Goal: Task Accomplishment & Management: Complete application form

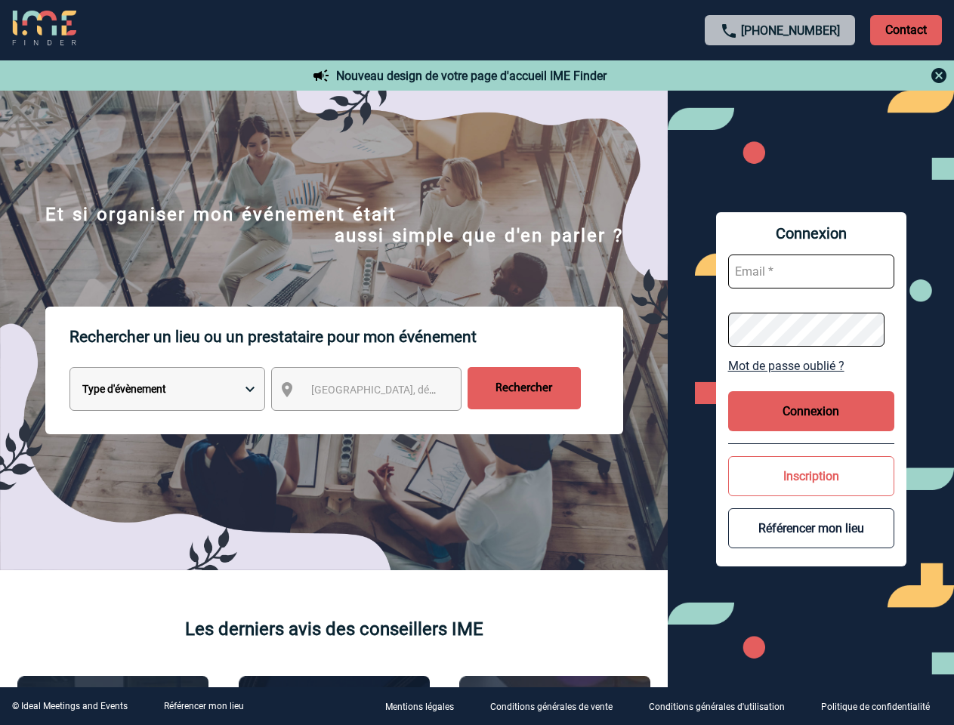
click at [477, 363] on p "Rechercher un lieu ou un prestataire pour mon événement" at bounding box center [347, 337] width 554 height 60
click at [906, 29] on p "Contact" at bounding box center [906, 30] width 72 height 30
click at [780, 76] on div at bounding box center [781, 75] width 336 height 18
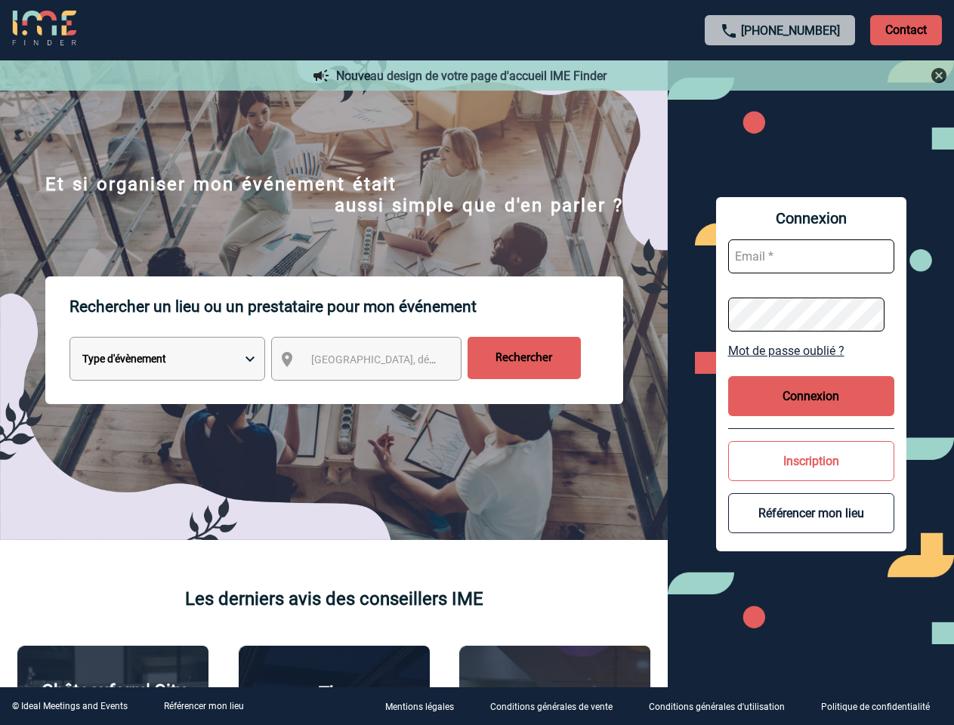
click at [380, 392] on div at bounding box center [446, 339] width 892 height 678
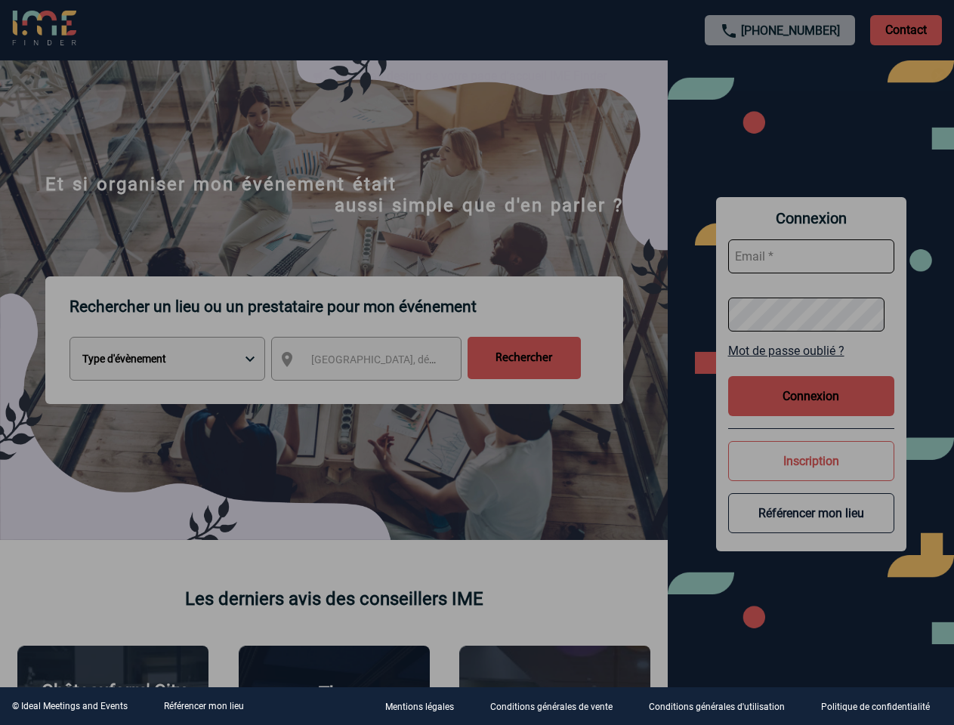
click at [811, 366] on div at bounding box center [477, 362] width 954 height 725
click at [811, 411] on div at bounding box center [477, 362] width 954 height 725
click at [811, 476] on div at bounding box center [477, 362] width 954 height 725
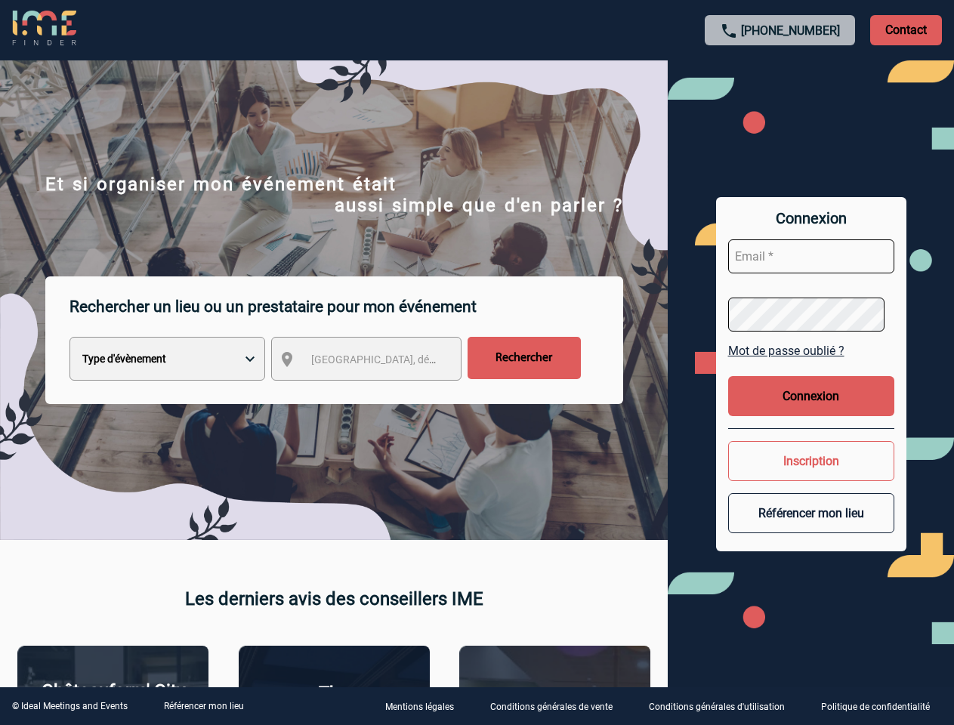
click at [811, 528] on button "Référencer mon lieu" at bounding box center [811, 513] width 166 height 40
click at [203, 706] on link "Référencer mon lieu" at bounding box center [204, 706] width 80 height 11
